Goal: Information Seeking & Learning: Learn about a topic

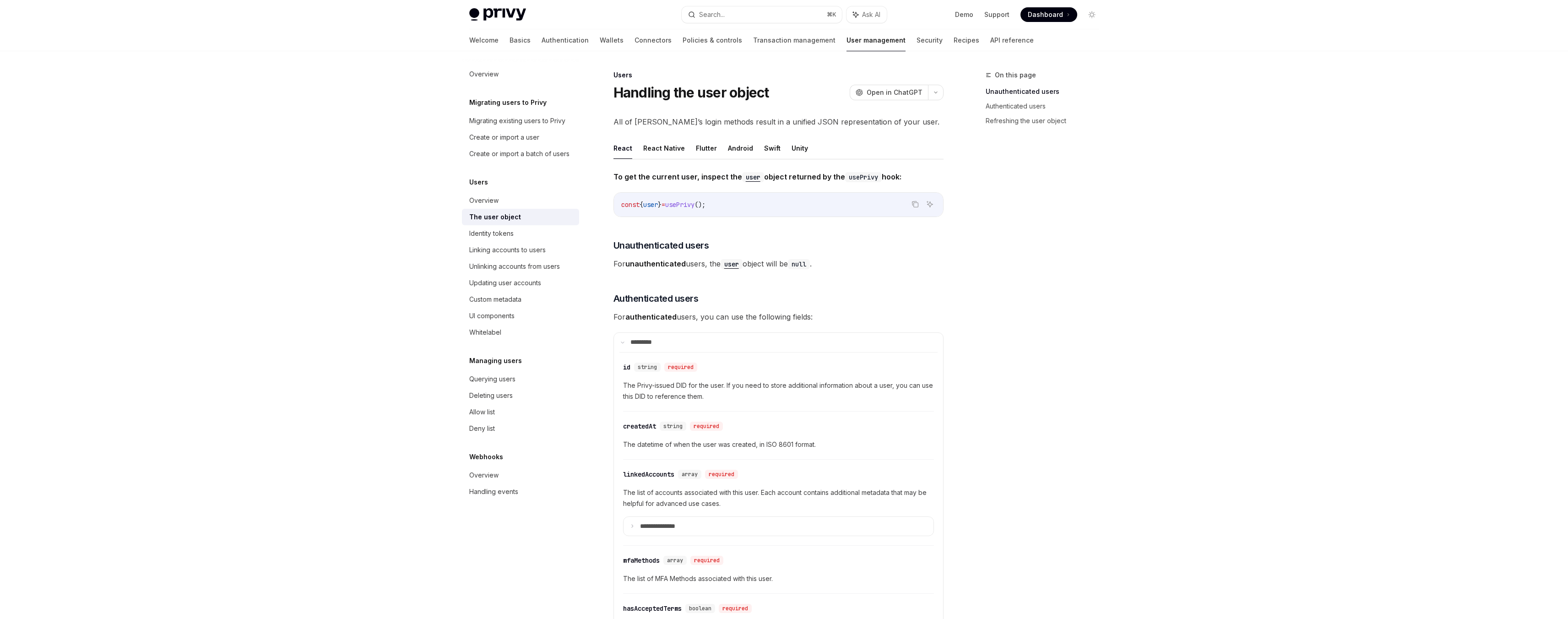
type textarea "*"
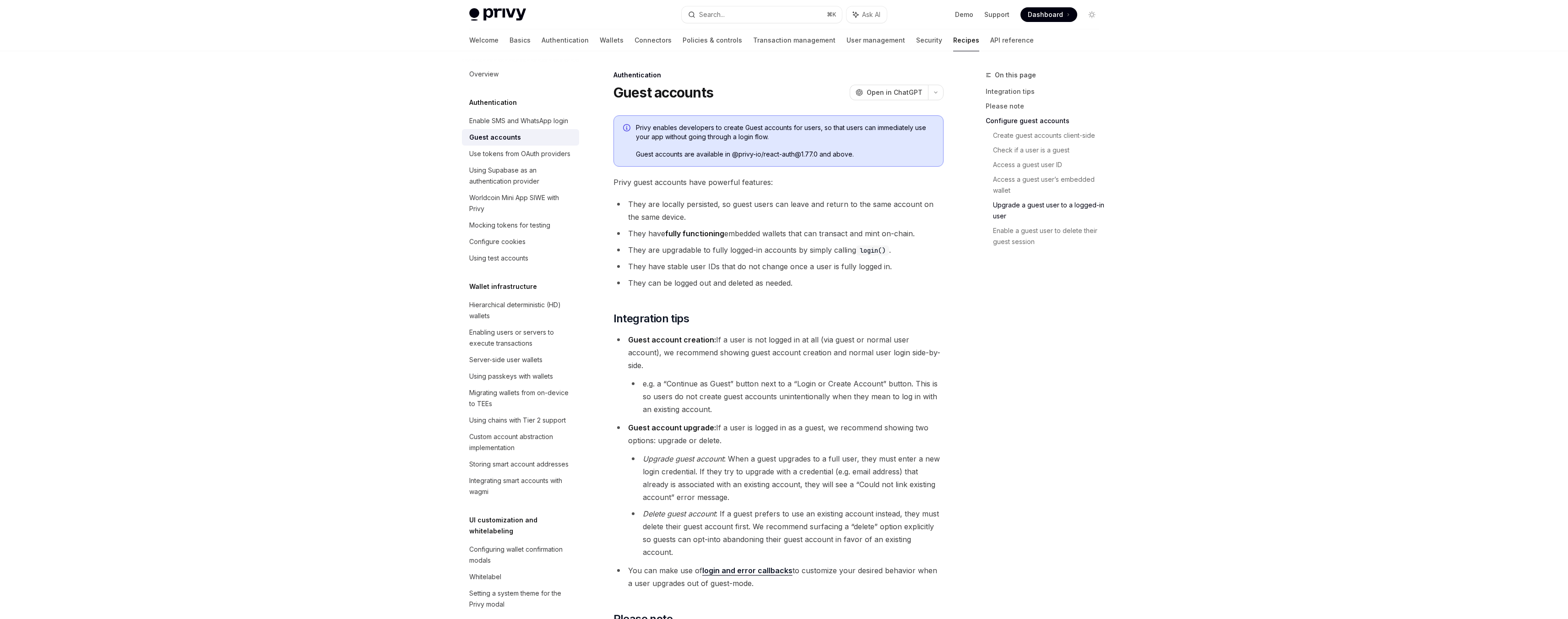
scroll to position [1158, 0]
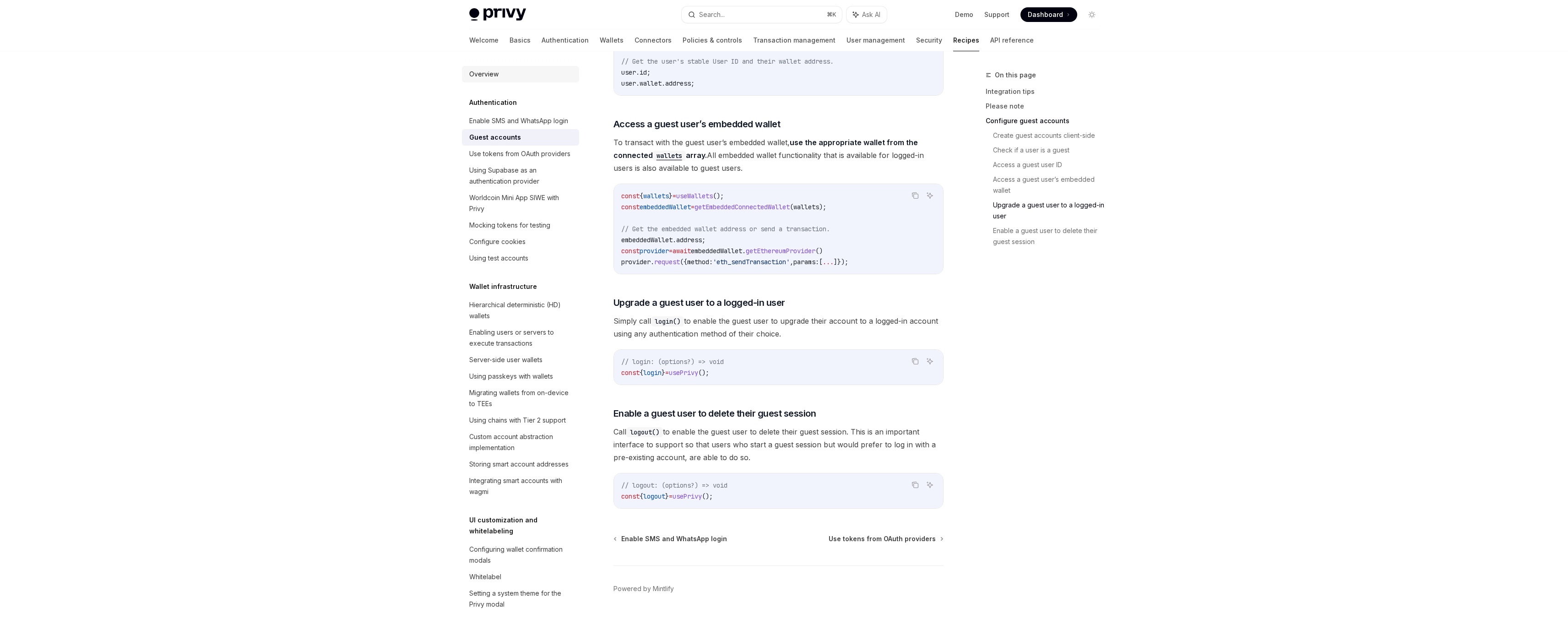
click at [487, 69] on div "Overview" at bounding box center [484, 74] width 29 height 11
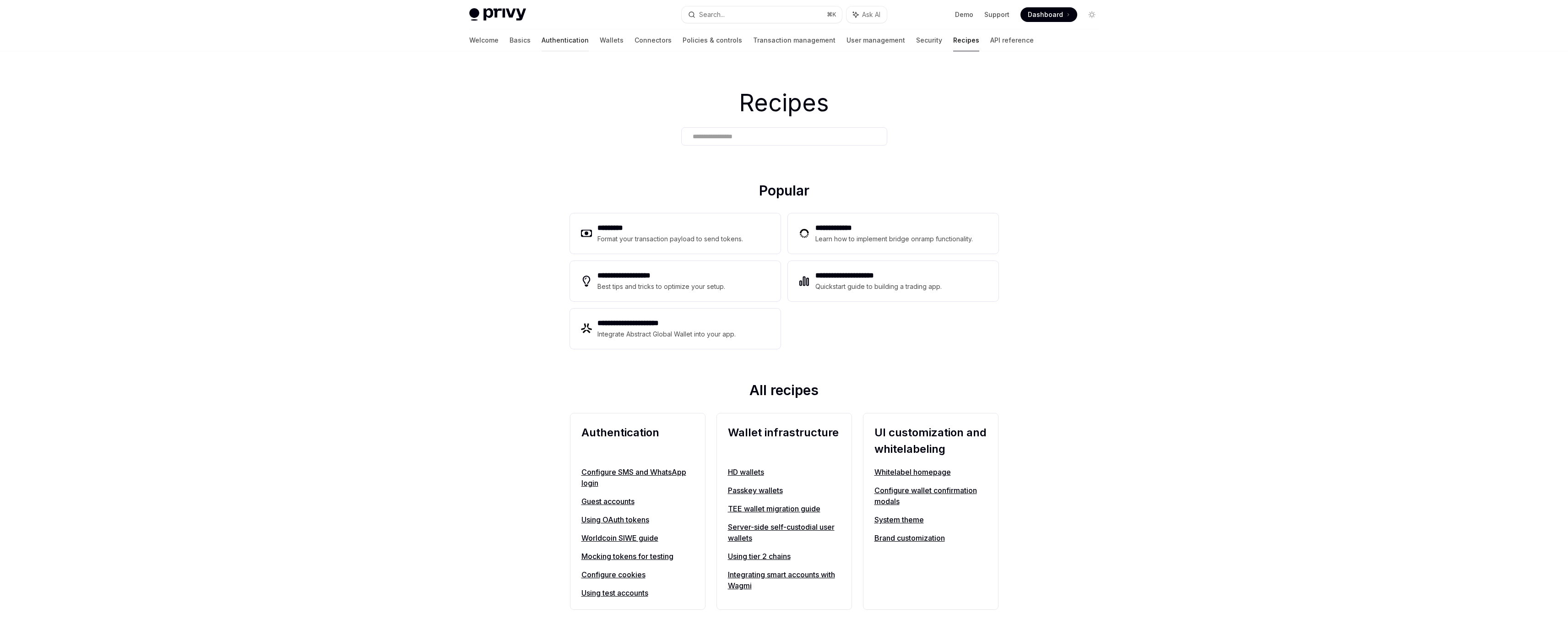
click at [542, 40] on link "Authentication" at bounding box center [565, 40] width 47 height 22
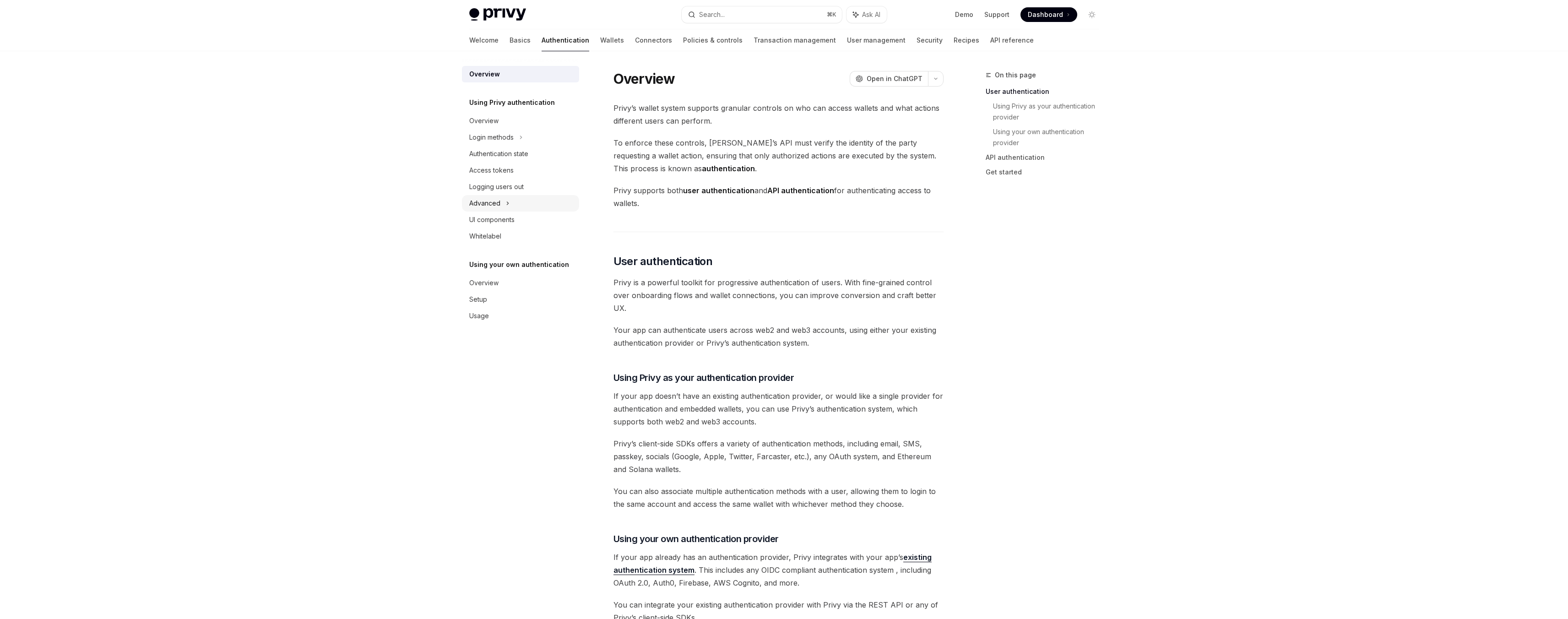
click at [510, 198] on div "Advanced" at bounding box center [520, 203] width 117 height 17
click at [500, 237] on div "Guest accounts" at bounding box center [498, 236] width 47 height 11
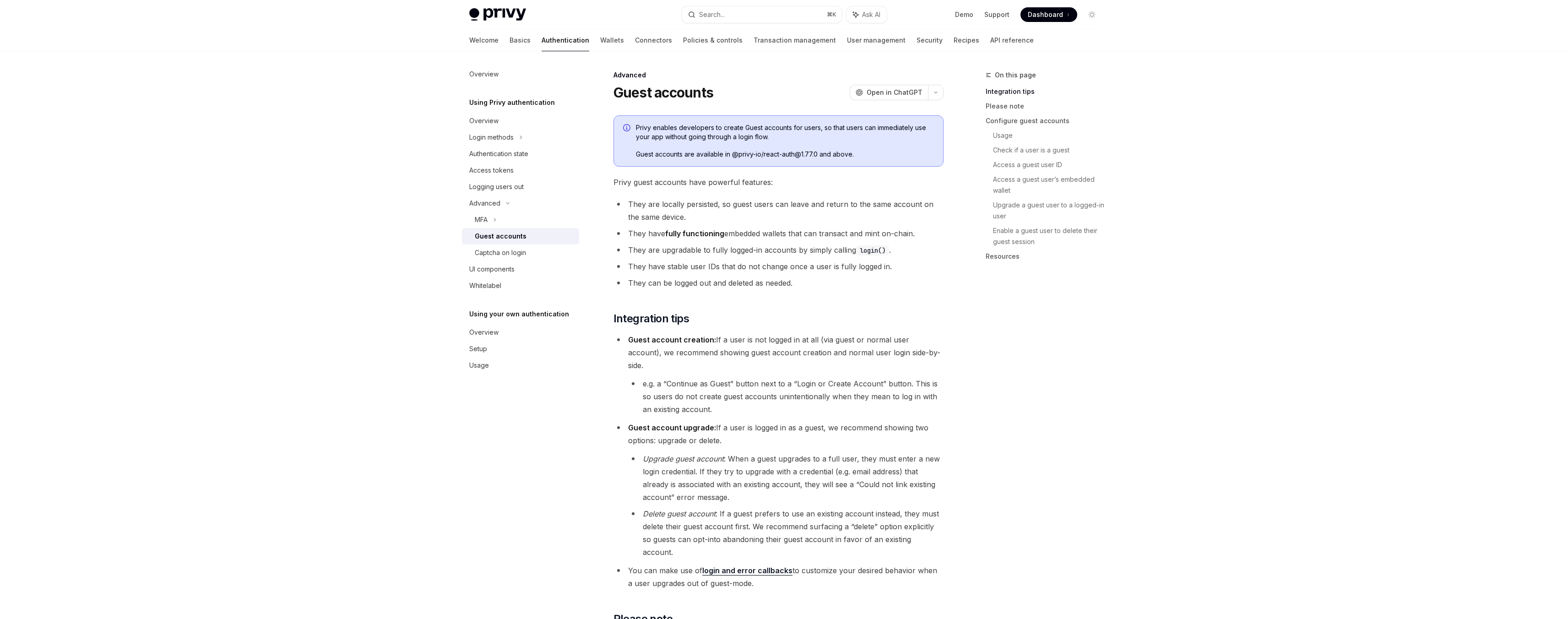
type textarea "*"
